Goal: Navigation & Orientation: Find specific page/section

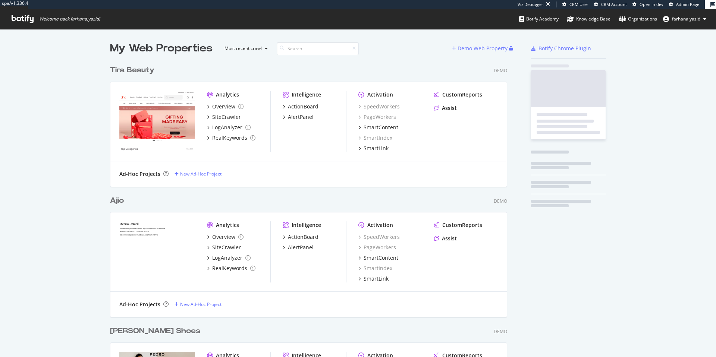
scroll to position [647, 398]
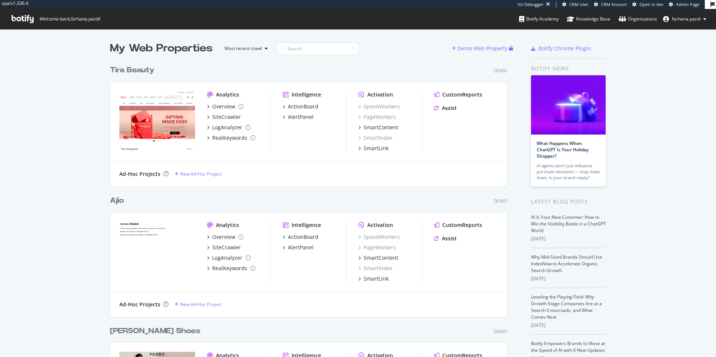
click at [683, 3] on span "Admin Page" at bounding box center [687, 4] width 23 height 6
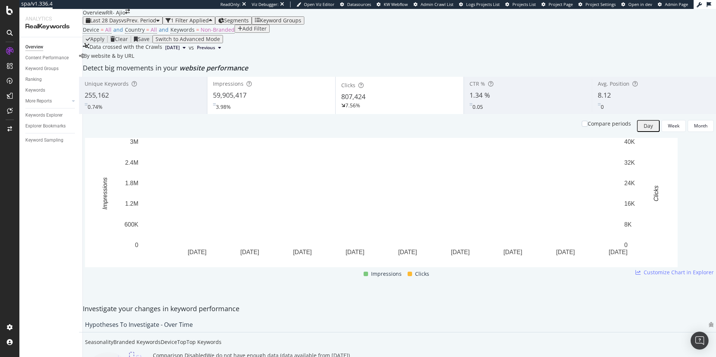
scroll to position [1164, 0]
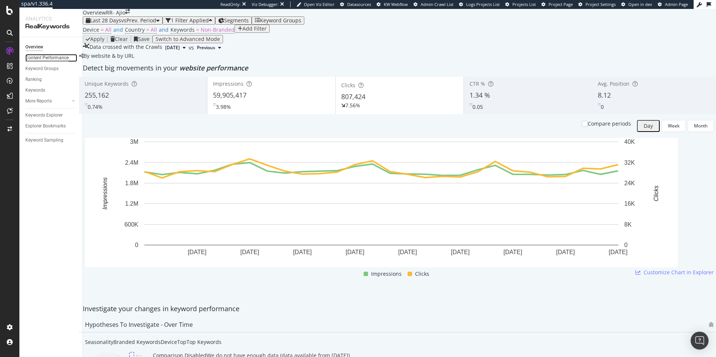
click at [30, 54] on div "Content Performance" at bounding box center [46, 58] width 43 height 8
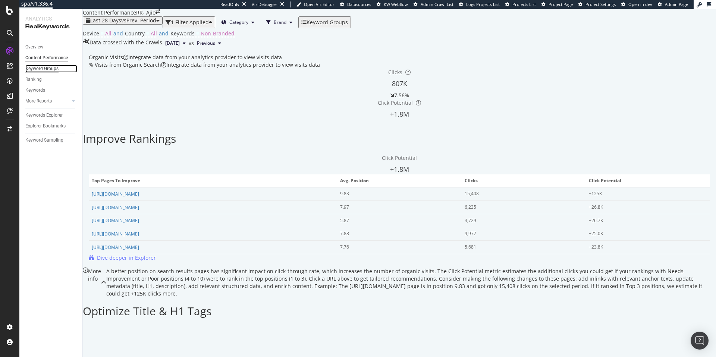
click at [34, 68] on div "Keyword Groups" at bounding box center [41, 69] width 33 height 8
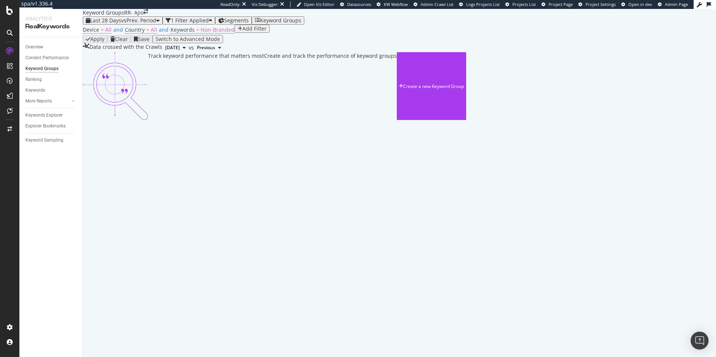
click at [37, 74] on div "Ranking" at bounding box center [53, 79] width 57 height 11
click at [53, 109] on div "RealKeywords" at bounding box center [44, 110] width 33 height 7
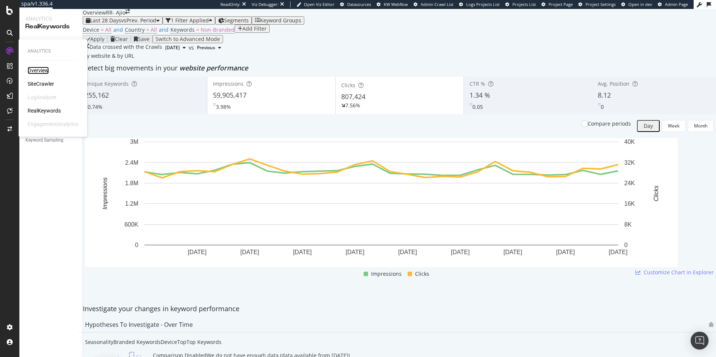
click at [46, 71] on div "Overview" at bounding box center [38, 70] width 21 height 7
